Goal: Use online tool/utility: Utilize a website feature to perform a specific function

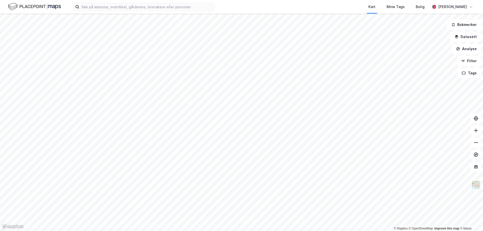
click at [367, 7] on div "Kart Mine Tags Bolig" at bounding box center [334, 7] width 192 height 14
click at [161, 6] on input at bounding box center [146, 7] width 135 height 8
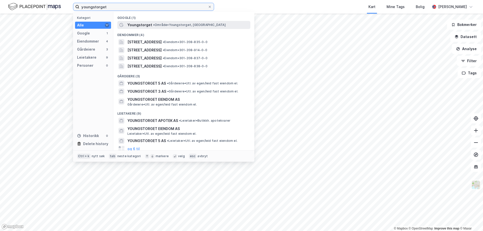
type input "youngstorget"
click at [142, 25] on span "Youngstorget" at bounding box center [140, 25] width 25 height 6
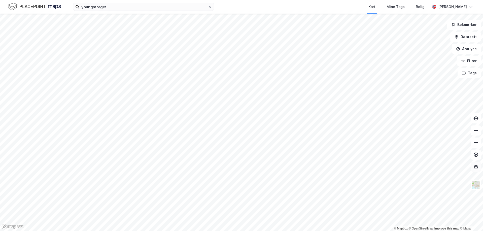
click at [475, 166] on icon at bounding box center [476, 166] width 3 height 1
click at [478, 182] on img at bounding box center [477, 185] width 10 height 10
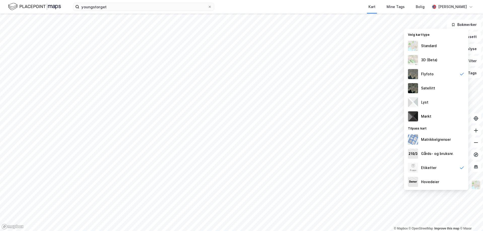
click at [478, 182] on img at bounding box center [477, 185] width 10 height 10
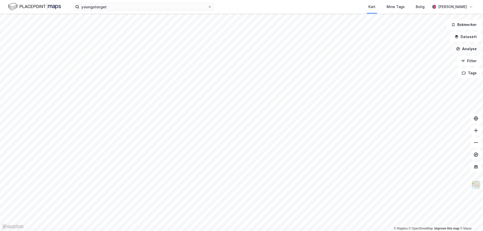
click at [469, 50] on button "Analyse" at bounding box center [466, 49] width 29 height 10
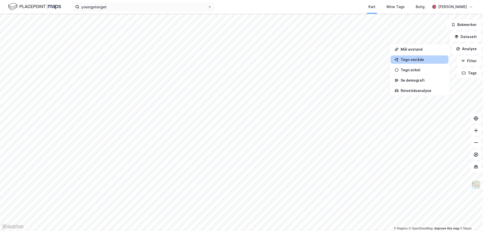
click at [411, 60] on div "Tegn område" at bounding box center [423, 59] width 44 height 4
